Goal: Task Accomplishment & Management: Use online tool/utility

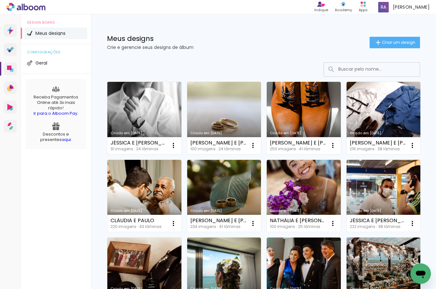
click at [137, 120] on link "Criado em [DATE]" at bounding box center [144, 118] width 74 height 72
